Goal: Browse casually: Explore the website without a specific task or goal

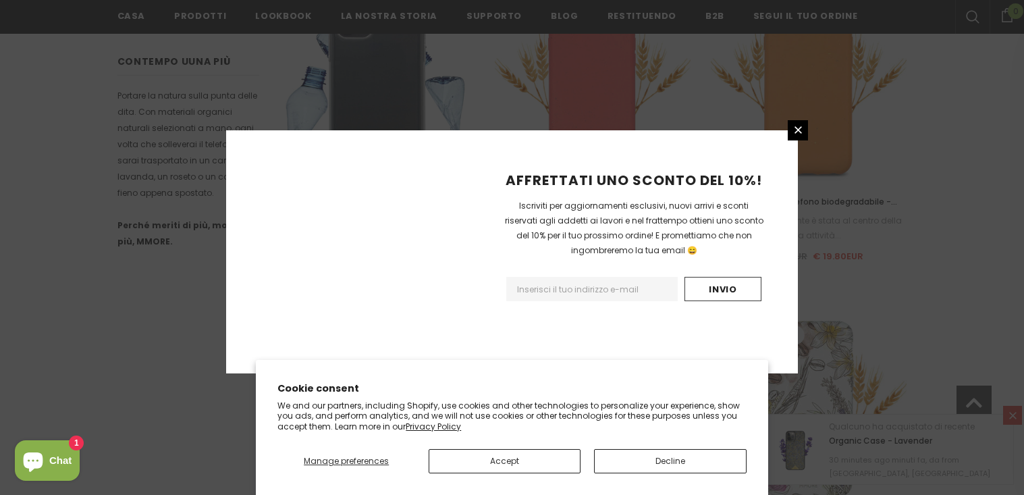
scroll to position [1639, 0]
